Goal: Transaction & Acquisition: Purchase product/service

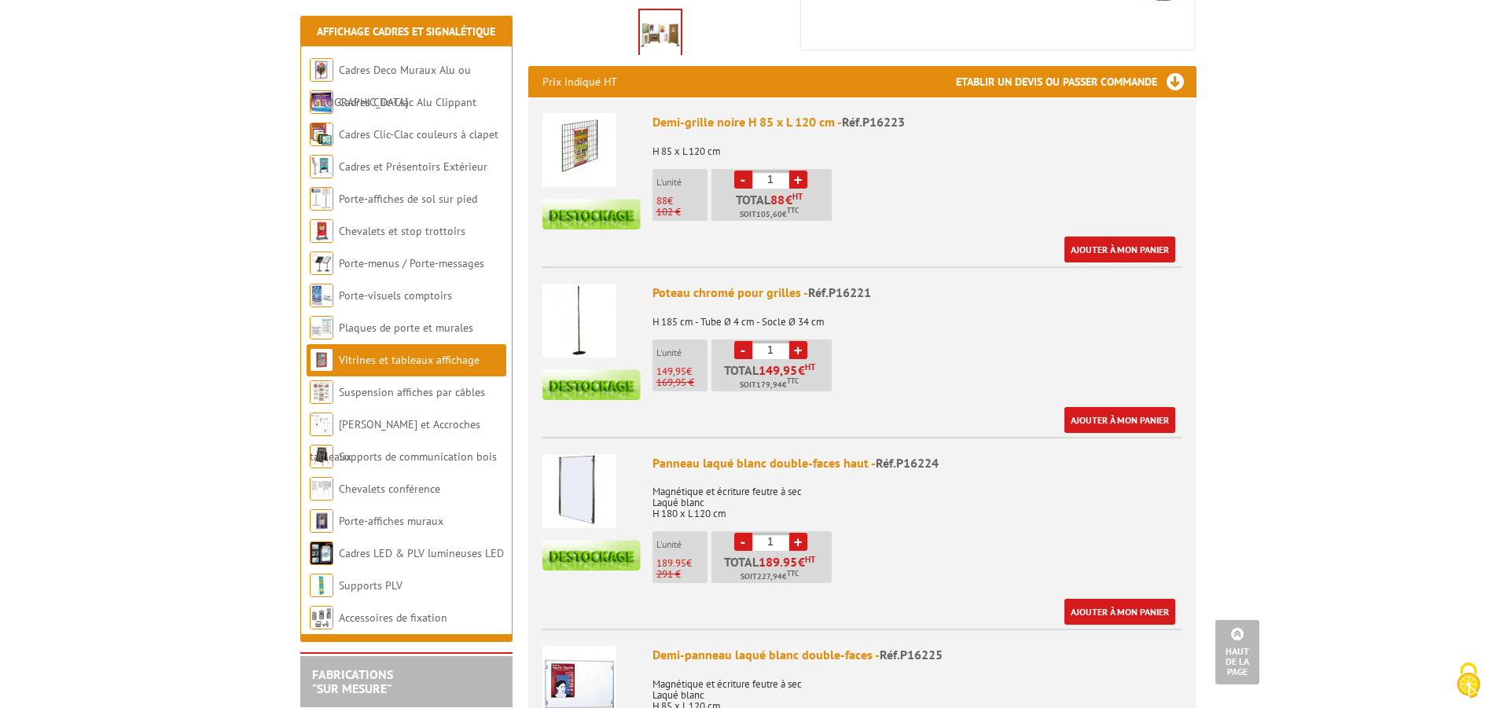
scroll to position [802, 0]
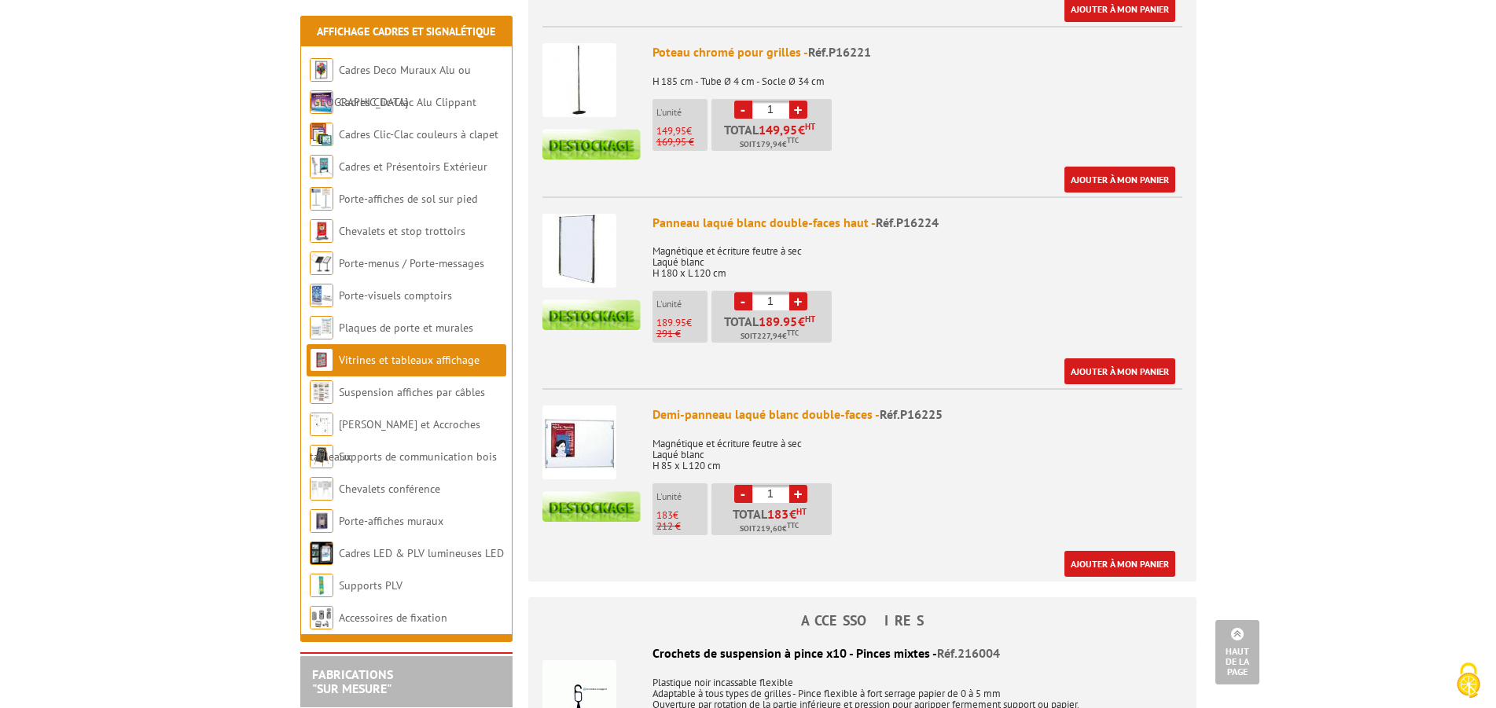
click at [792, 305] on link "+" at bounding box center [798, 301] width 18 height 18
type input "2"
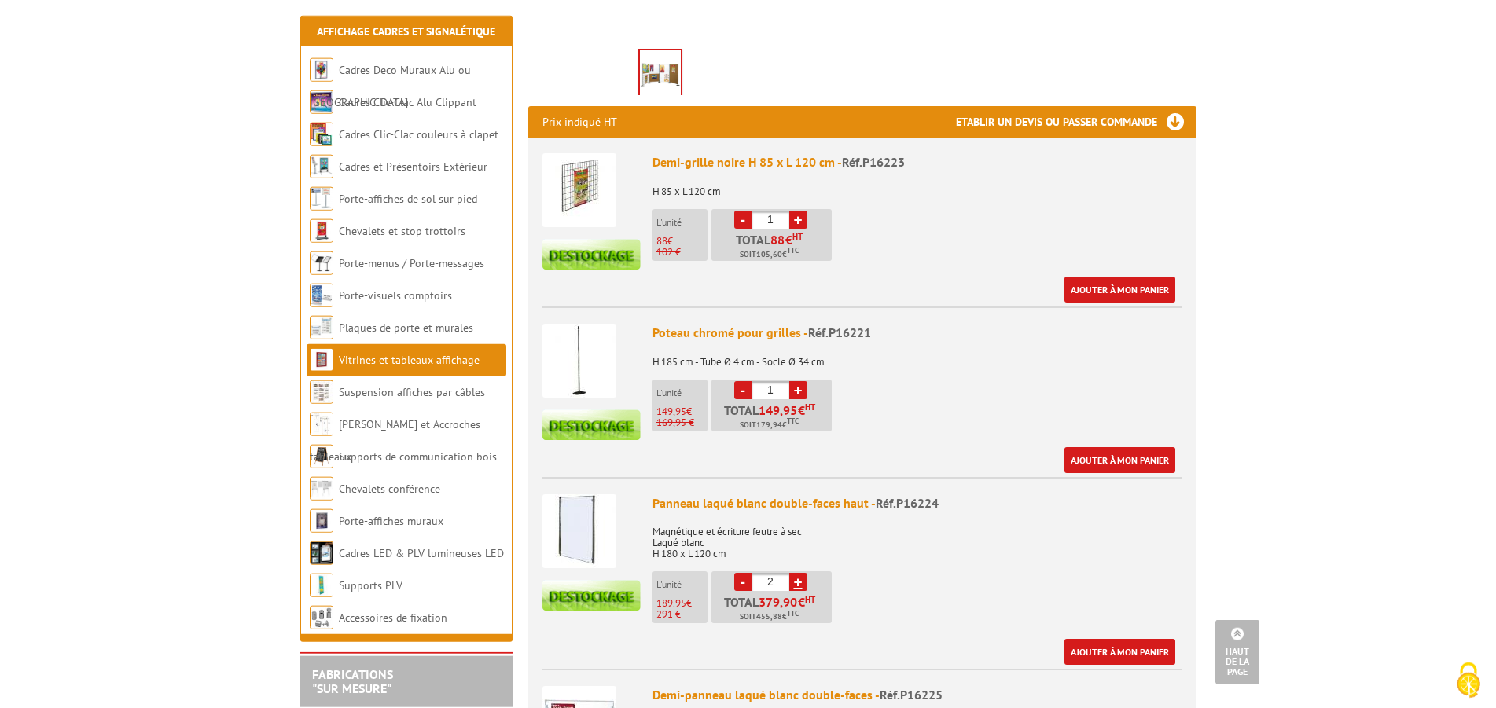
scroll to position [641, 0]
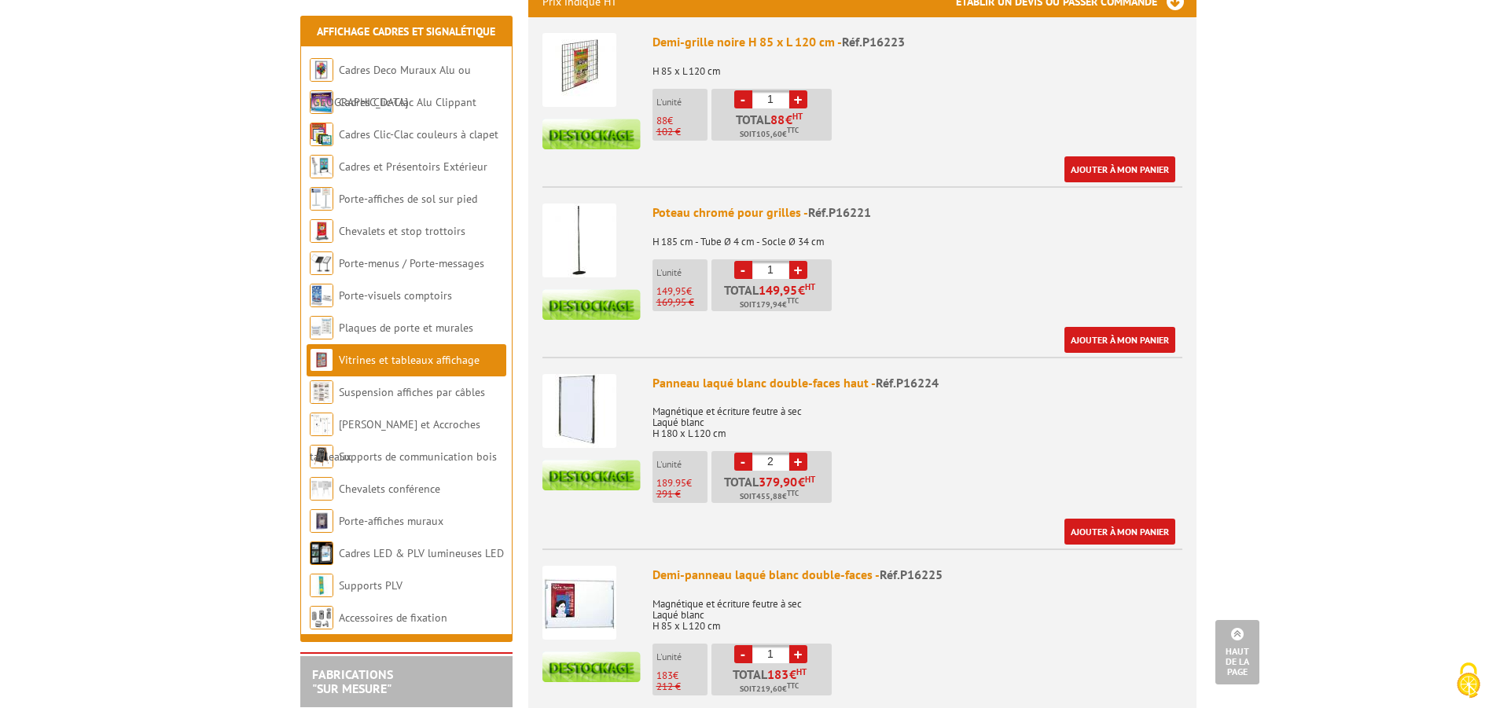
click at [803, 270] on link "+" at bounding box center [798, 270] width 18 height 18
type input "5"
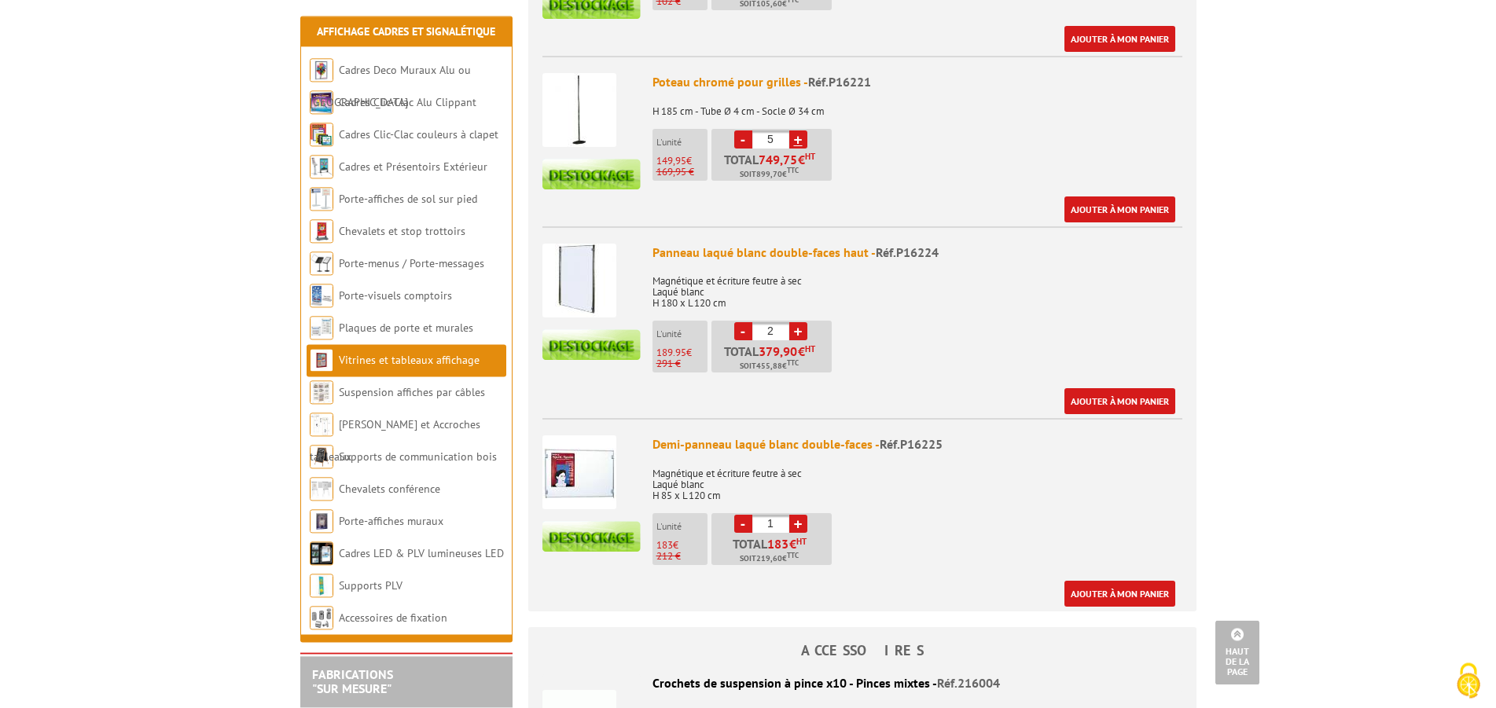
scroll to position [802, 0]
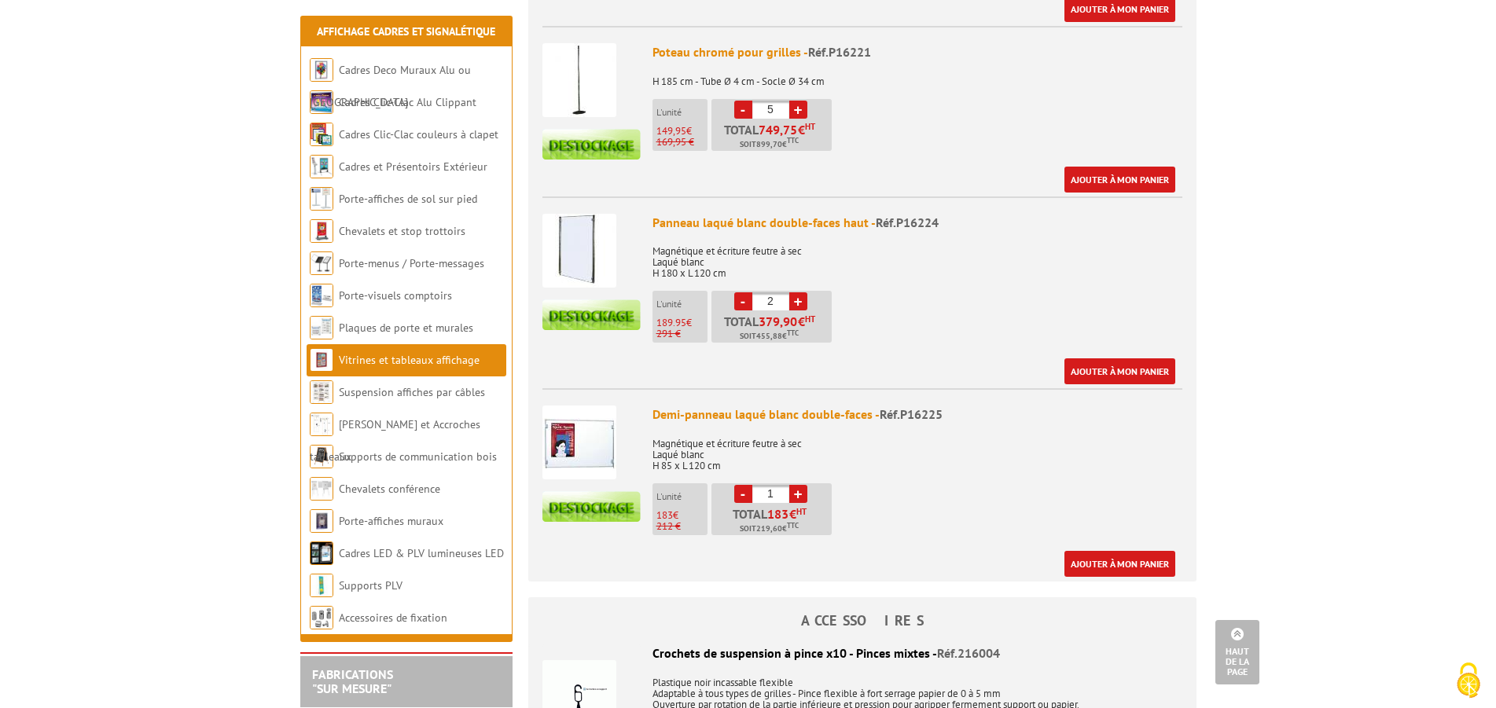
click at [801, 306] on link "+" at bounding box center [798, 301] width 18 height 18
type input "3"
click at [1113, 378] on link "Ajouter à mon panier" at bounding box center [1119, 371] width 111 height 26
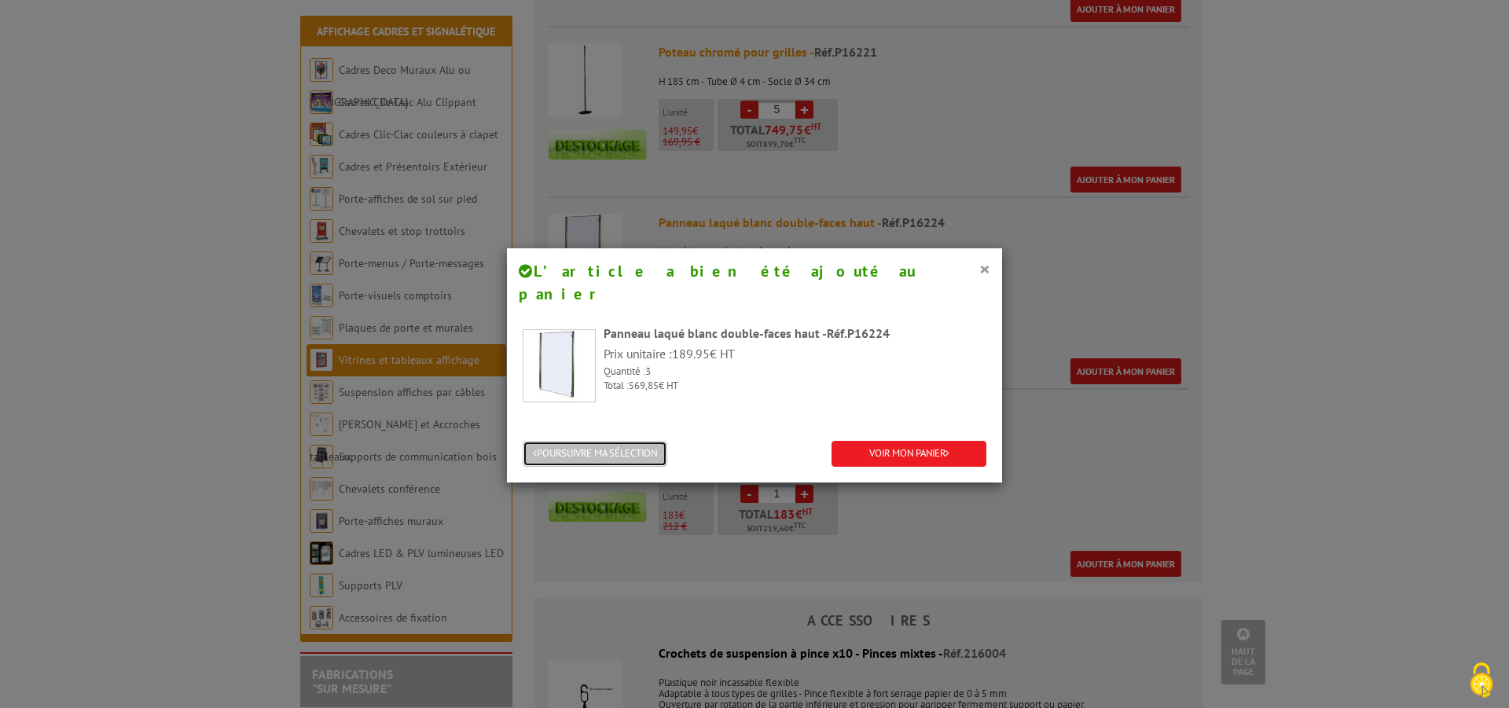
click at [593, 441] on button "POURSUIVRE MA SÉLECTION" at bounding box center [595, 454] width 145 height 26
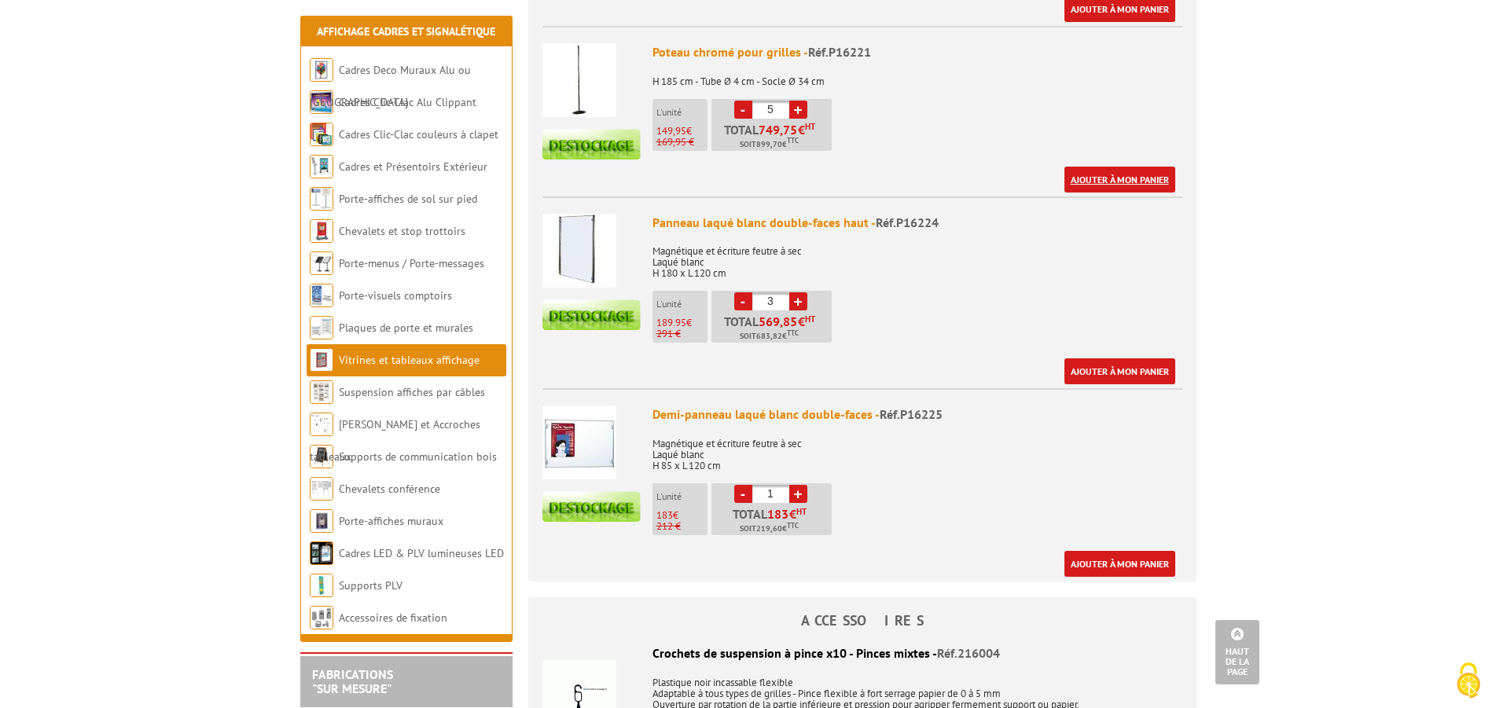
click at [1122, 186] on link "Ajouter à mon panier" at bounding box center [1119, 180] width 111 height 26
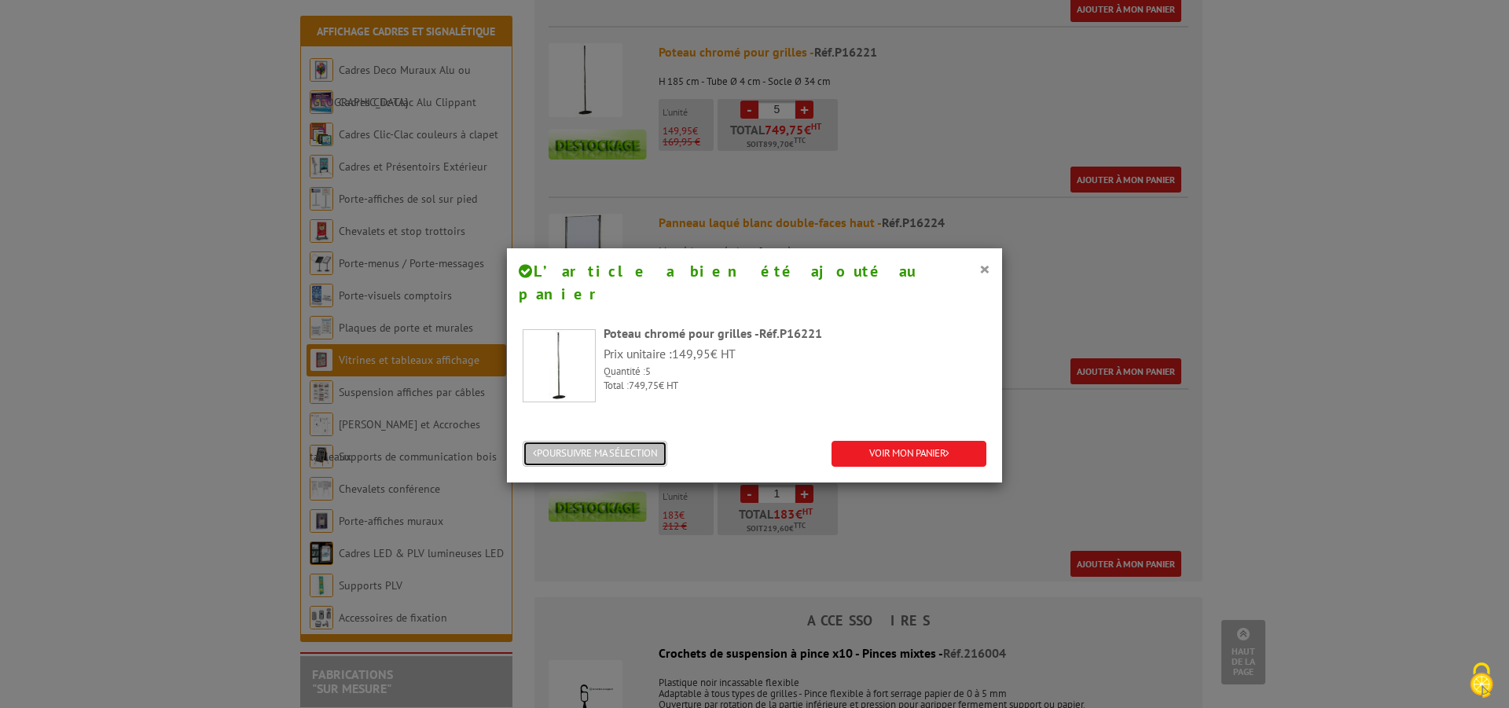
click at [557, 442] on button "POURSUIVRE MA SÉLECTION" at bounding box center [595, 454] width 145 height 26
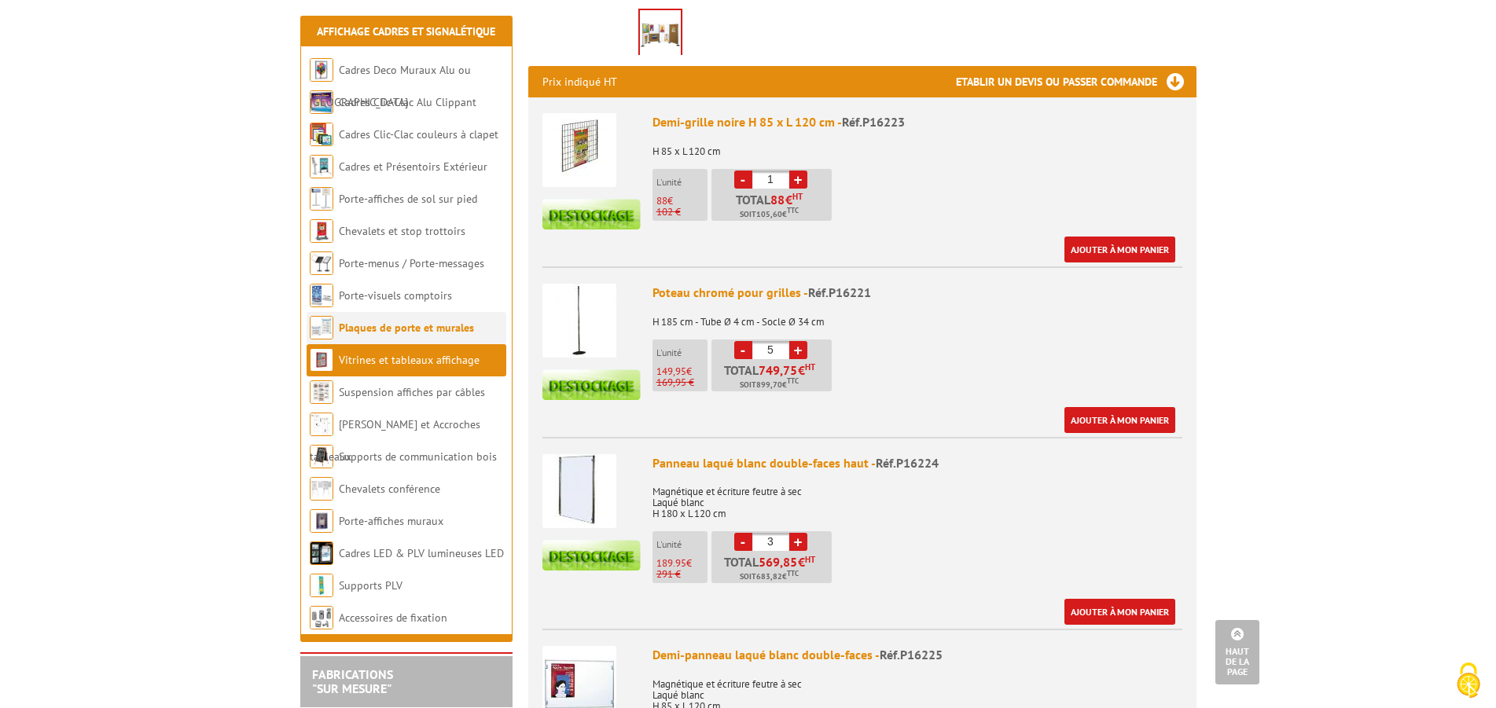
scroll to position [321, 0]
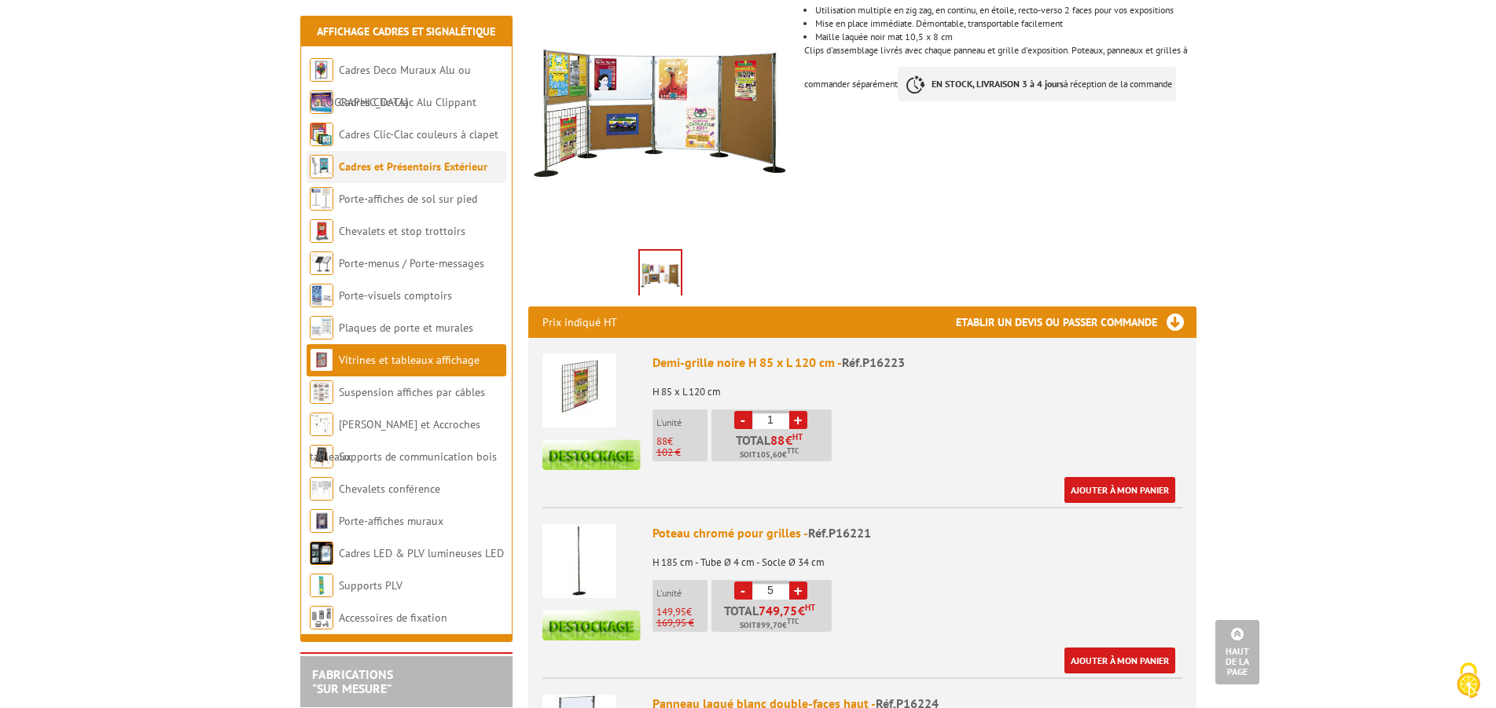
click at [401, 167] on link "Cadres et Présentoirs Extérieur" at bounding box center [413, 167] width 149 height 14
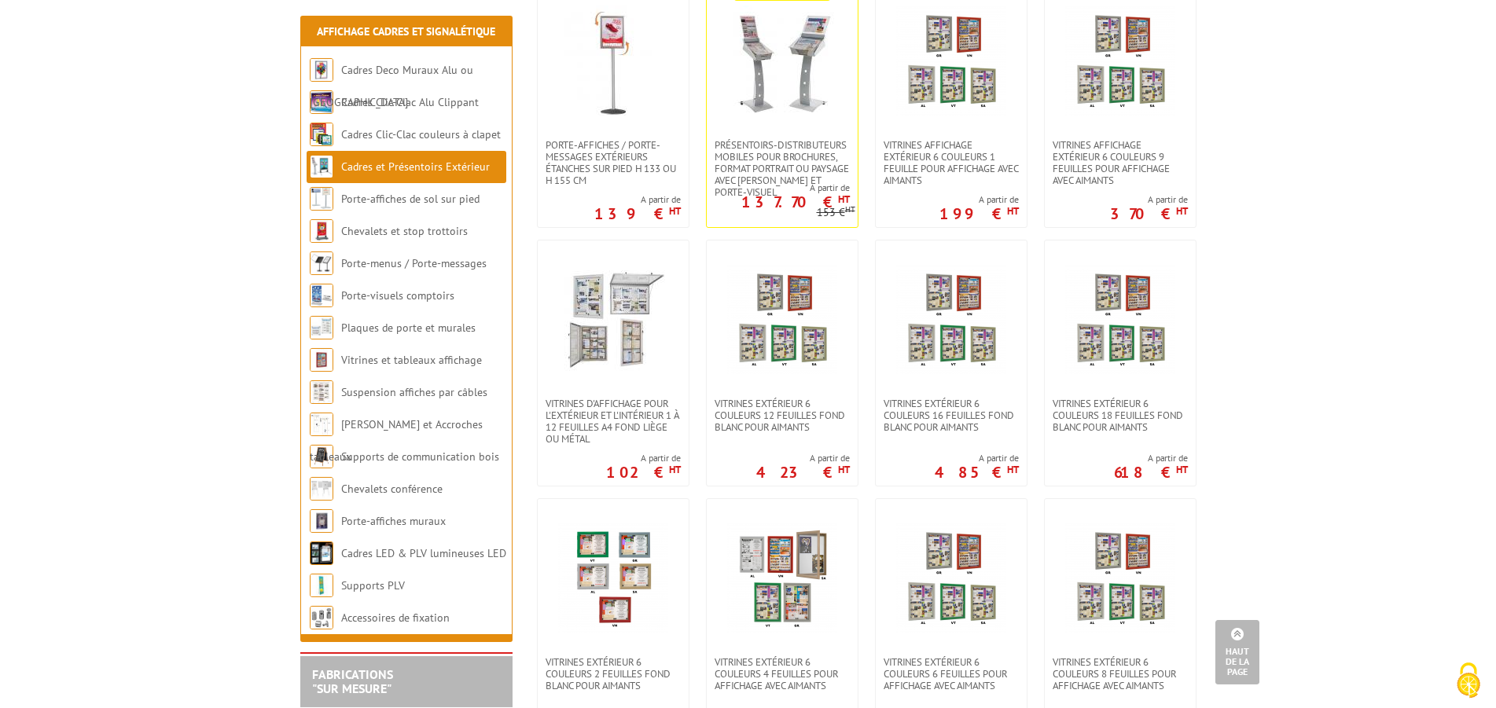
scroll to position [882, 0]
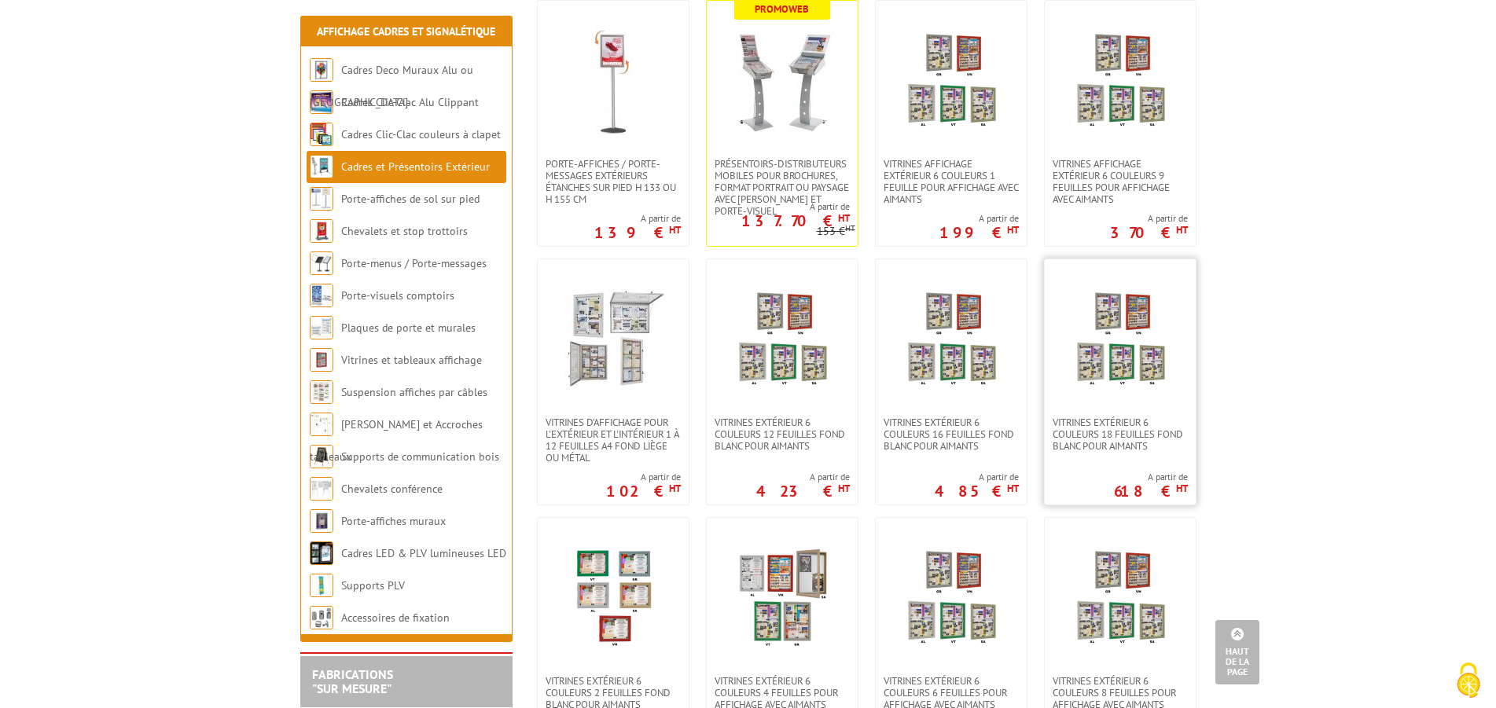
click at [1130, 372] on img at bounding box center [1120, 338] width 110 height 110
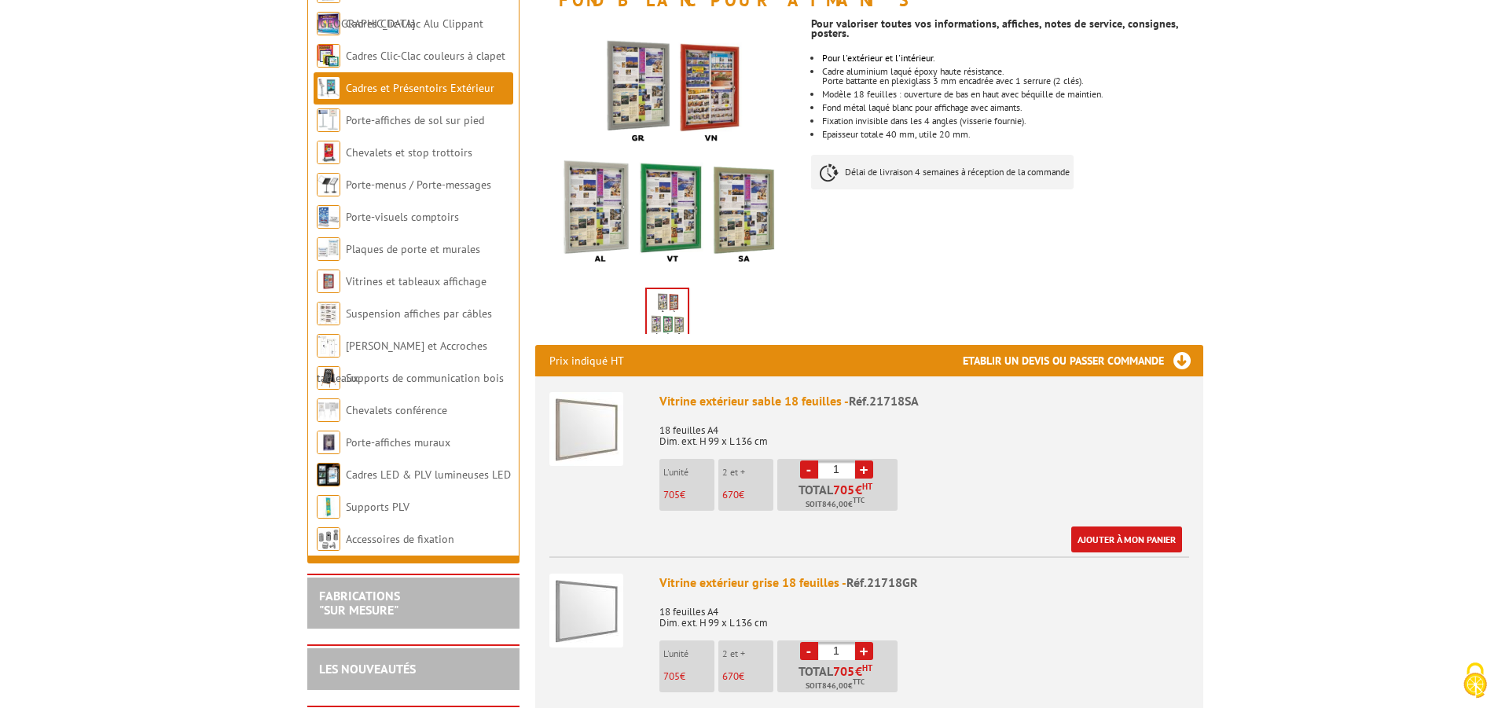
scroll to position [321, 0]
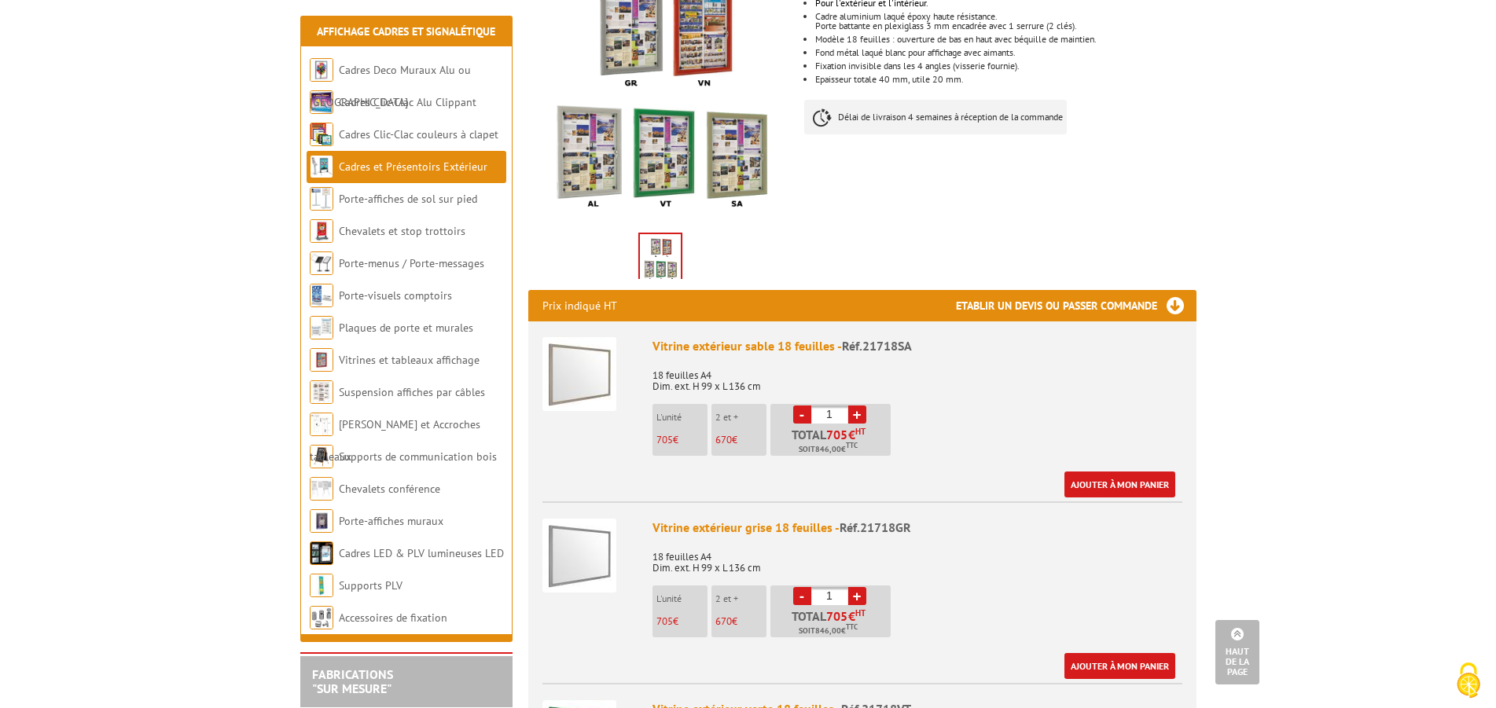
click at [861, 406] on link "+" at bounding box center [857, 415] width 18 height 18
type input "2"
click at [1150, 472] on link "Ajouter à mon panier" at bounding box center [1119, 485] width 111 height 26
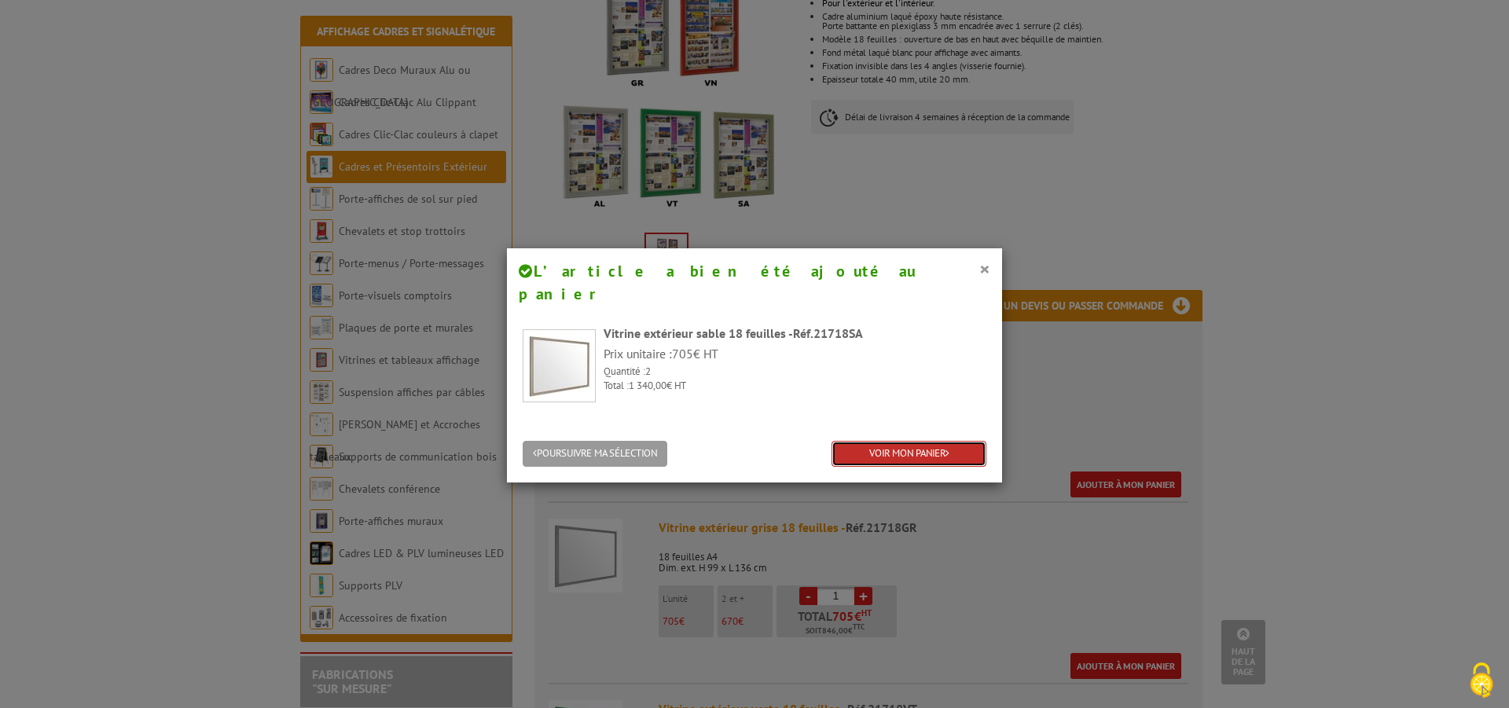
click at [869, 441] on link "VOIR MON PANIER" at bounding box center [909, 454] width 155 height 26
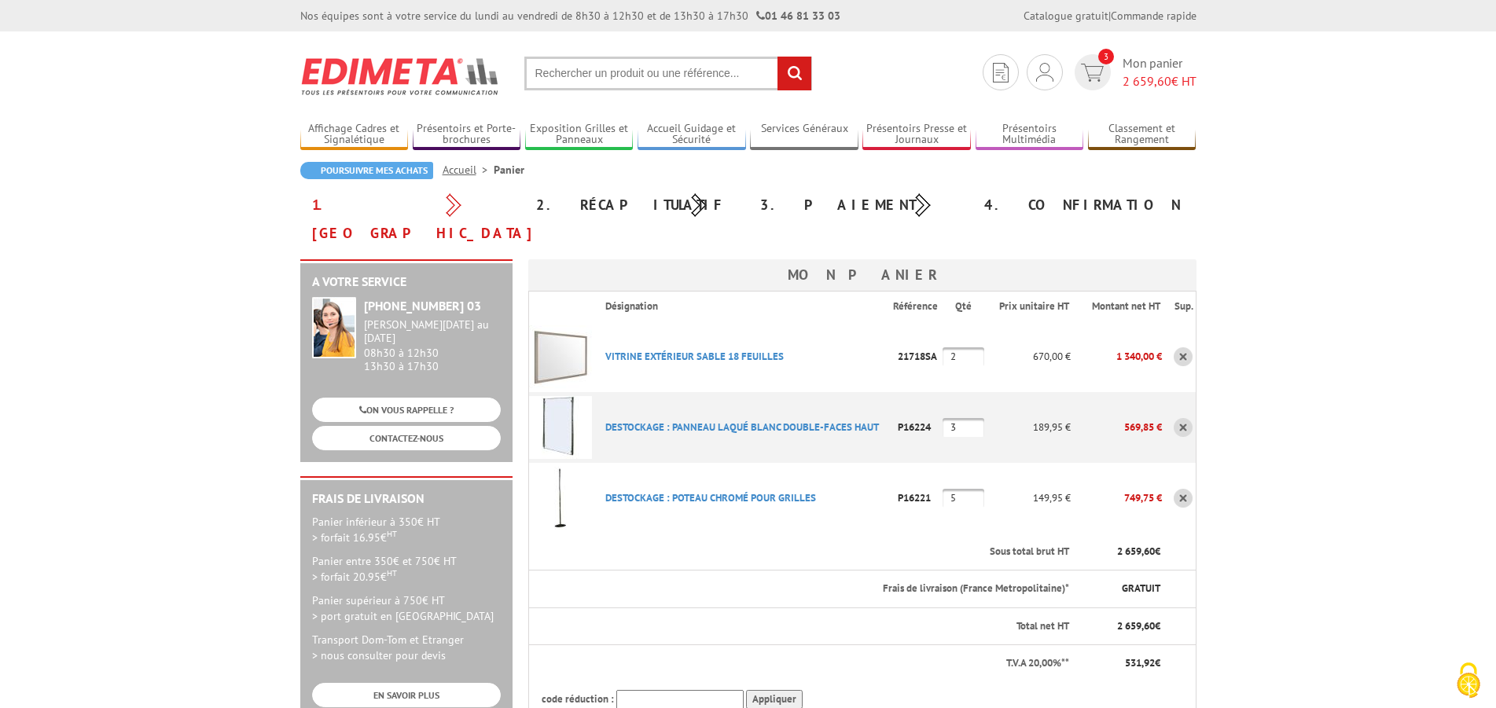
drag, startPoint x: 973, startPoint y: 472, endPoint x: 951, endPoint y: 475, distance: 22.2
click at [951, 489] on input "5" at bounding box center [963, 498] width 42 height 19
type input "6"
click at [726, 421] on link "DESTOCKAGE : PANNEAU LAQUé BLANC DOUBLE-FACES HAUT" at bounding box center [742, 427] width 274 height 13
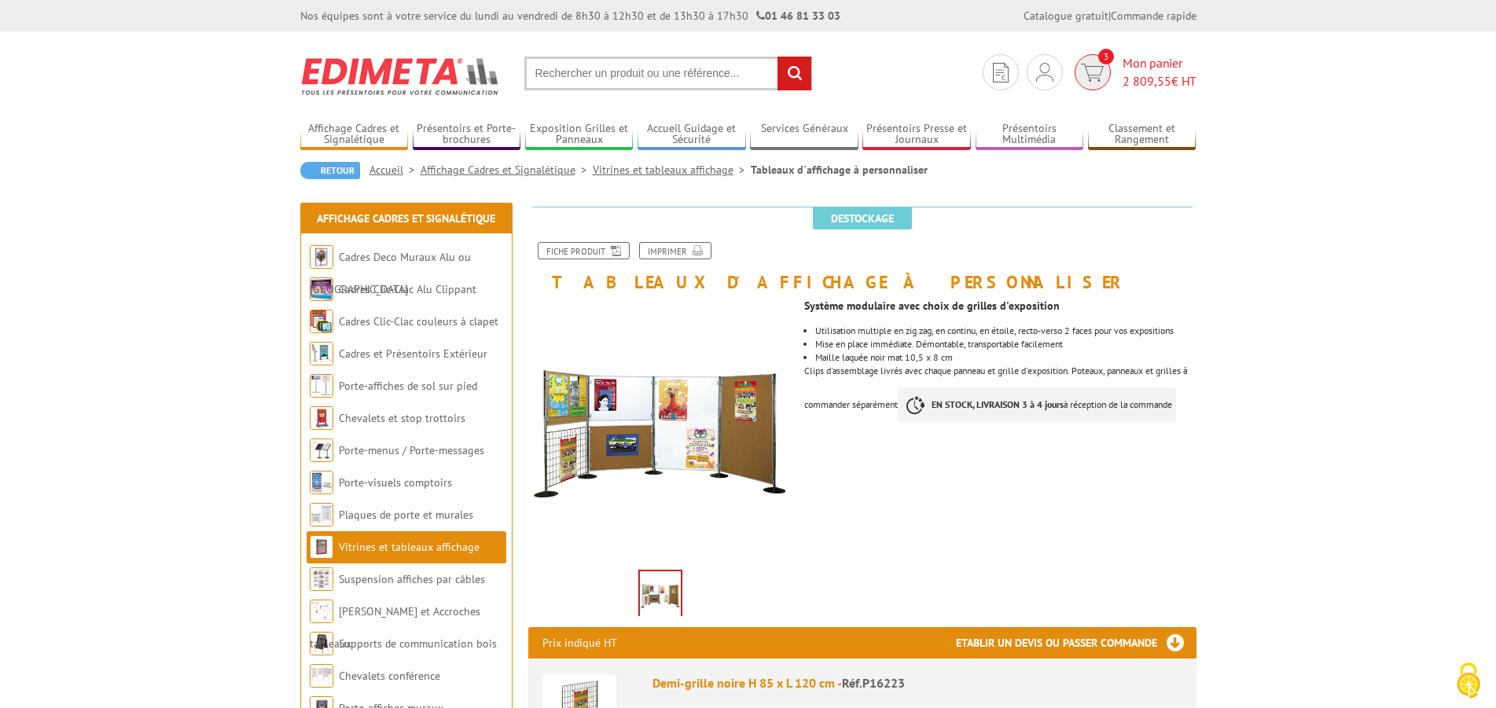
click at [1158, 75] on span "2 809,55" at bounding box center [1147, 81] width 49 height 16
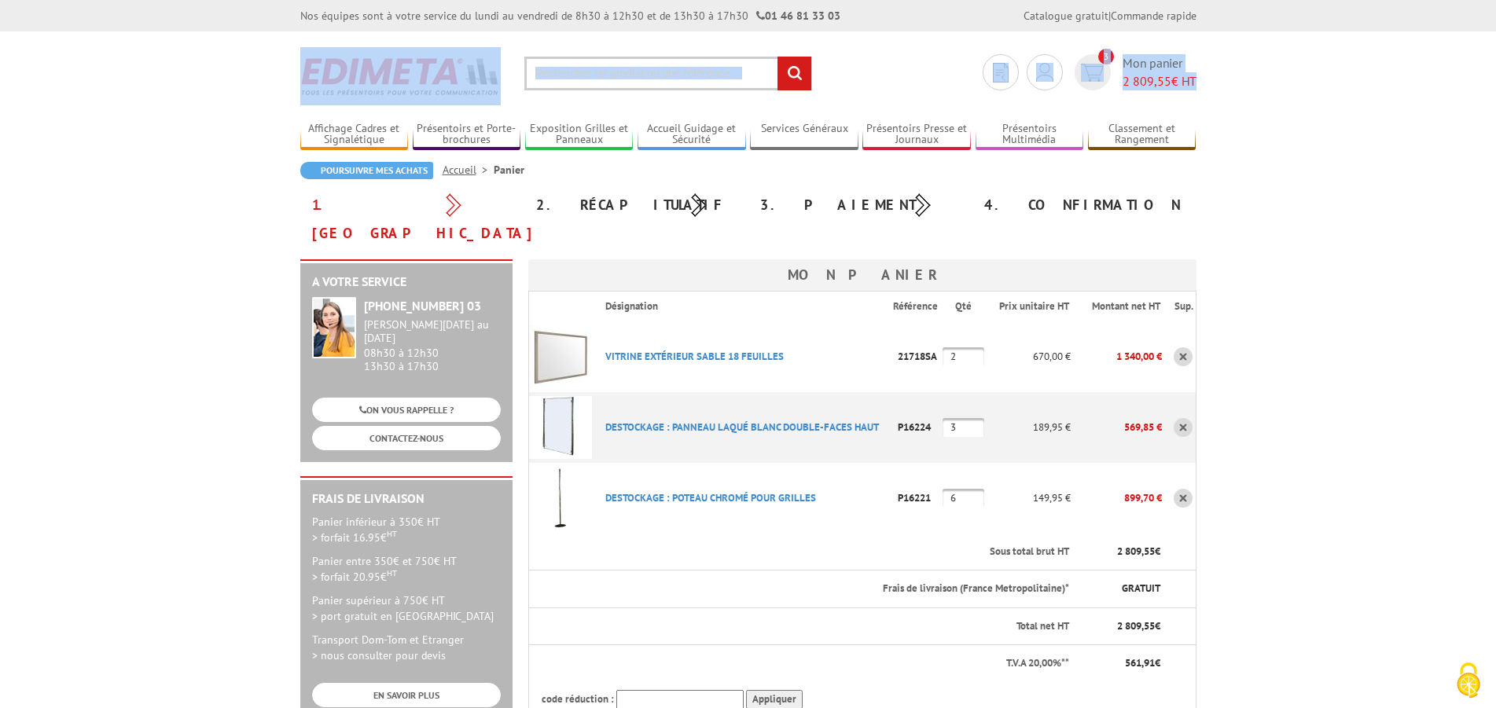
drag, startPoint x: 1237, startPoint y: 593, endPoint x: 322, endPoint y: 54, distance: 1062.1
